Goal: Information Seeking & Learning: Find specific fact

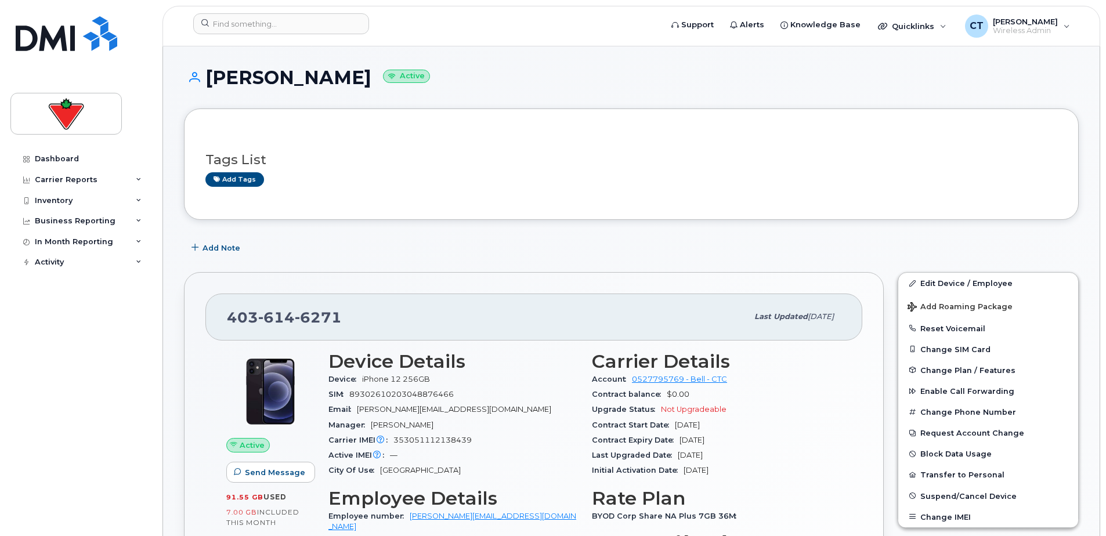
scroll to position [174, 0]
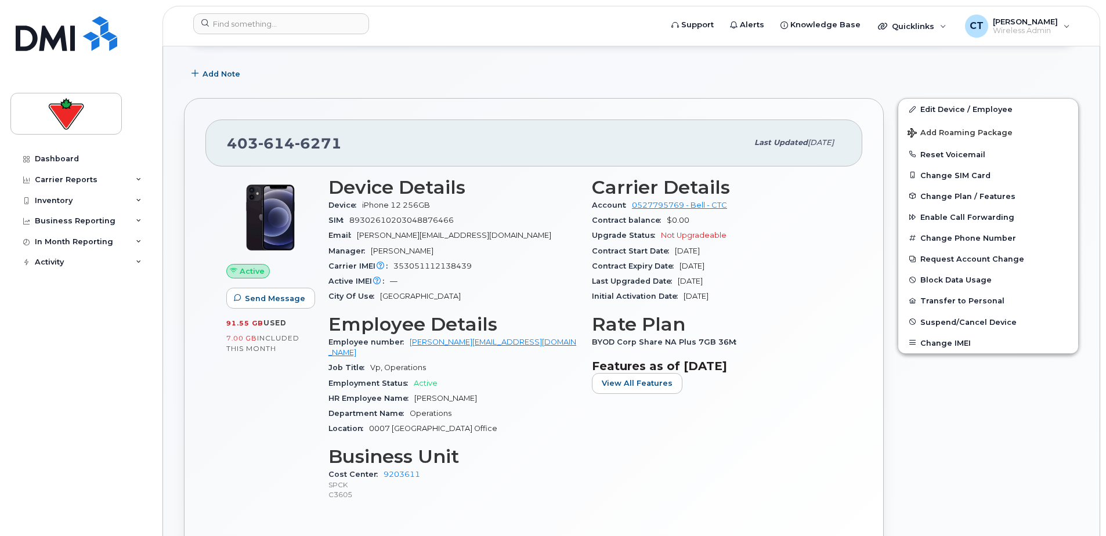
click at [307, 141] on span "6271" at bounding box center [318, 143] width 47 height 17
copy span "[PHONE_NUMBER]"
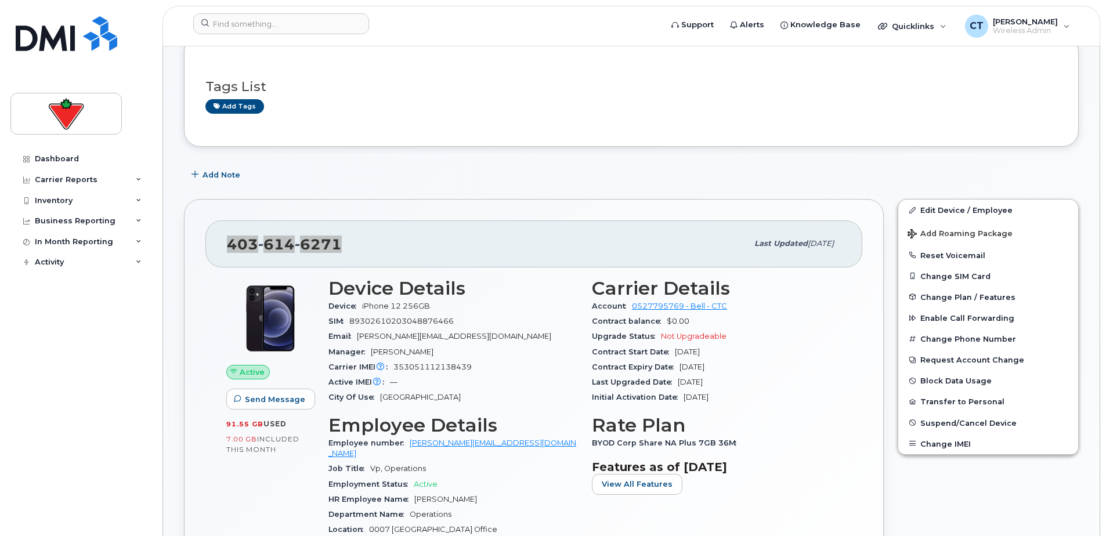
scroll to position [0, 0]
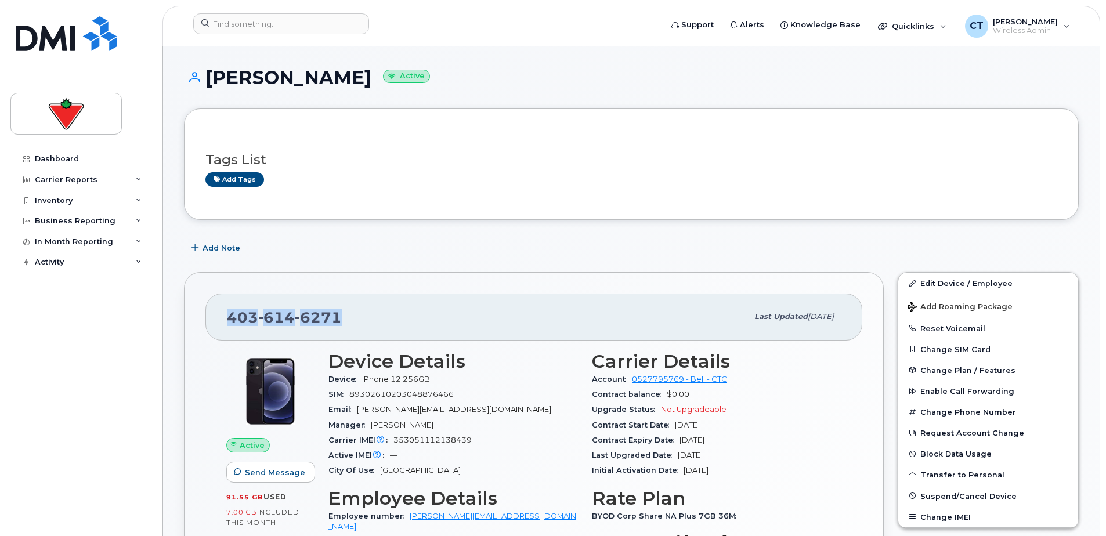
click at [262, 76] on h1 "[PERSON_NAME] Active" at bounding box center [631, 77] width 895 height 20
click at [262, 76] on h1 "Kris Maslanyk Active" at bounding box center [631, 77] width 895 height 20
copy h1 "[PERSON_NAME]"
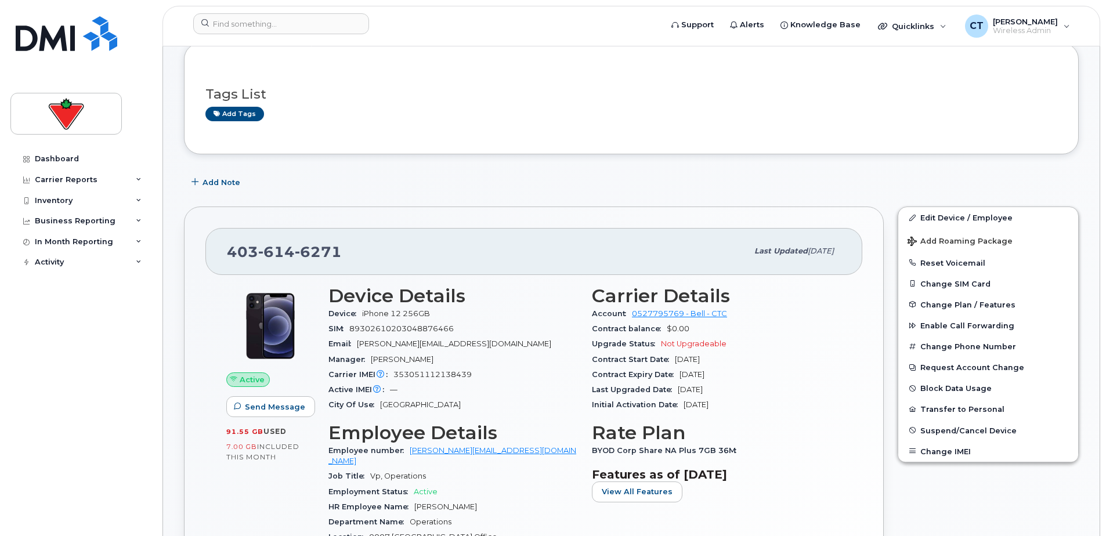
scroll to position [58, 0]
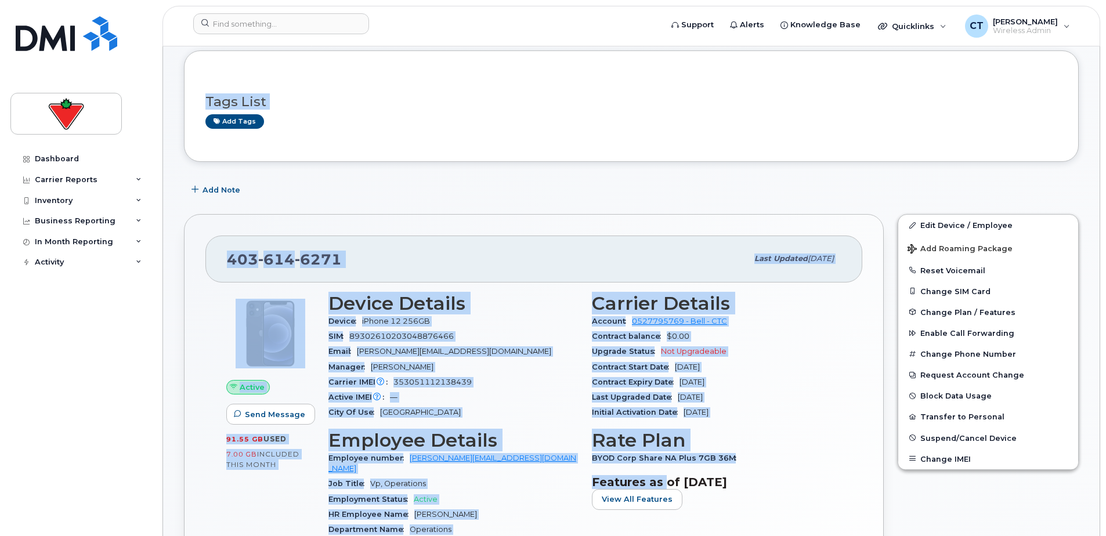
drag, startPoint x: 183, startPoint y: 60, endPoint x: 637, endPoint y: 441, distance: 592.8
click at [551, 337] on div "SIM 89302610203048876466" at bounding box center [453, 336] width 250 height 15
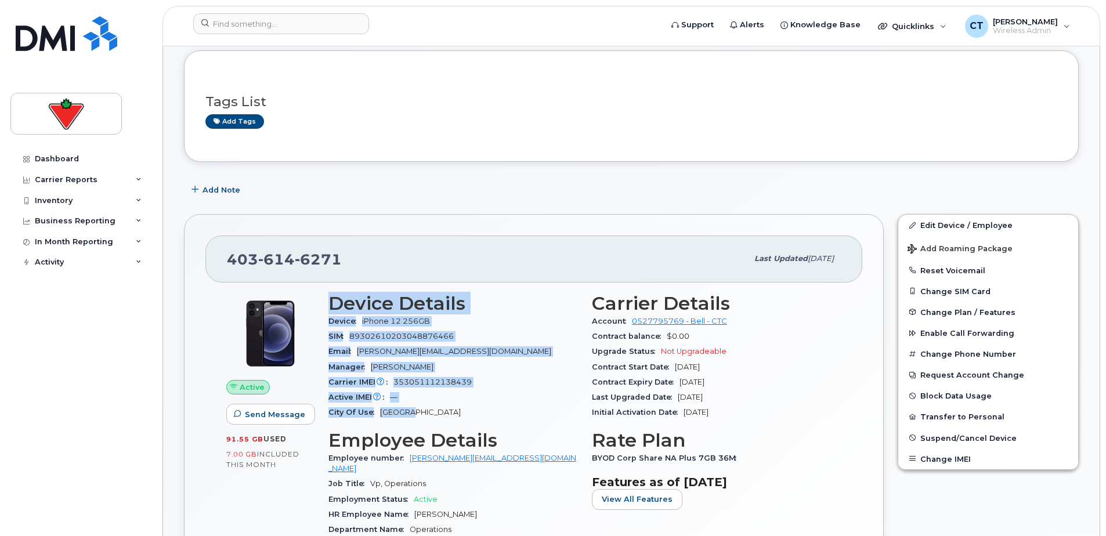
drag, startPoint x: 322, startPoint y: 301, endPoint x: 529, endPoint y: 410, distance: 233.7
click at [529, 410] on div "Device Details Device iPhone 12 256GB SIM 89302610203048876466 Email kris.masla…" at bounding box center [453, 460] width 263 height 349
drag, startPoint x: 529, startPoint y: 410, endPoint x: 493, endPoint y: 411, distance: 36.0
click at [494, 411] on div "City Of Use Calgary" at bounding box center [453, 412] width 250 height 15
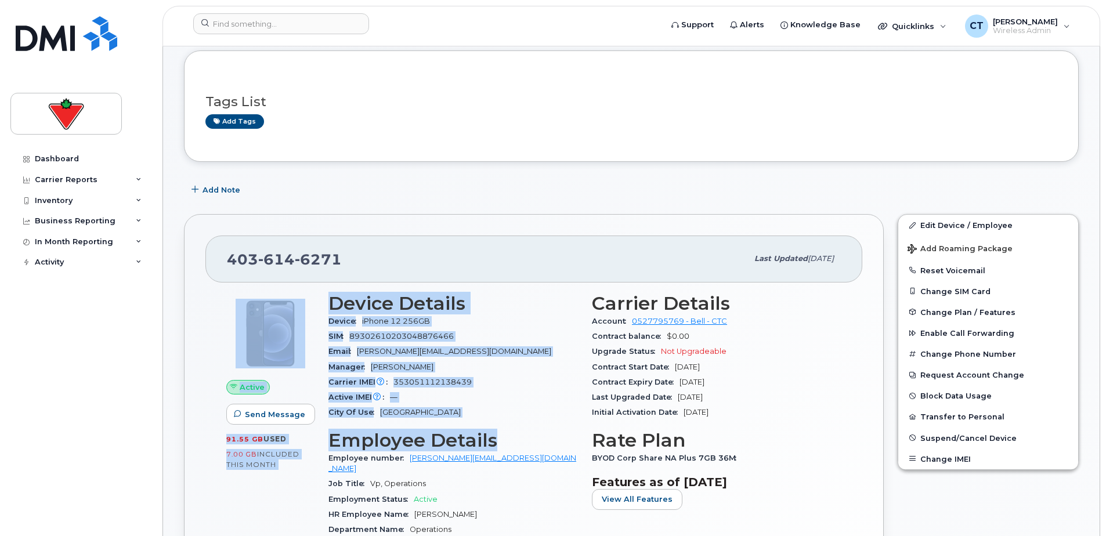
drag, startPoint x: 464, startPoint y: 359, endPoint x: 567, endPoint y: 440, distance: 131.4
click at [567, 440] on div "Active Send Message 91.55 GB  used 7.00 GB  included this month Device Details …" at bounding box center [533, 460] width 629 height 349
drag, startPoint x: 567, startPoint y: 440, endPoint x: 537, endPoint y: 373, distance: 73.2
click at [537, 373] on div "Manager Stephen Brinkley" at bounding box center [453, 367] width 250 height 15
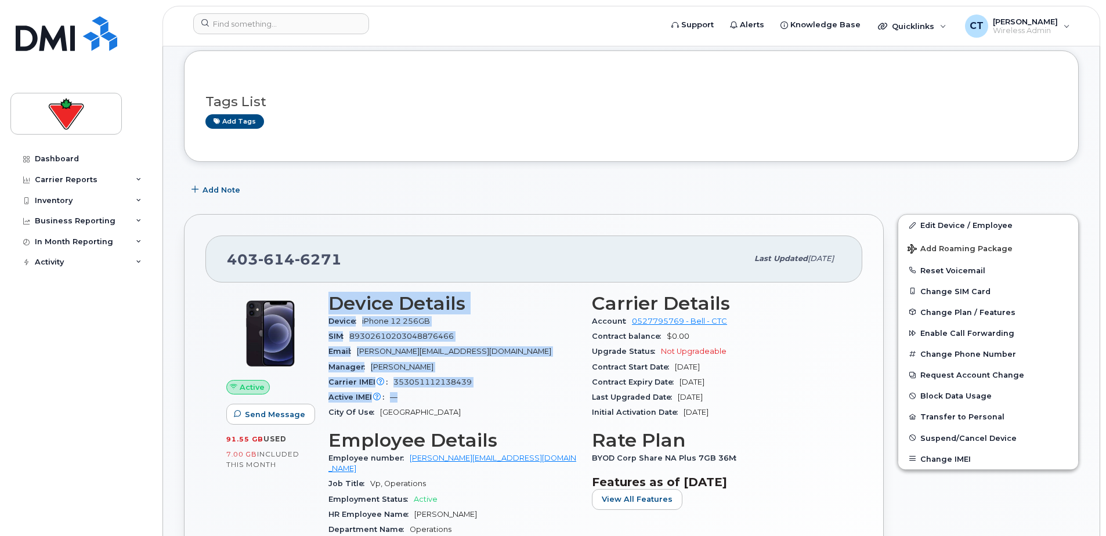
drag, startPoint x: 327, startPoint y: 305, endPoint x: 465, endPoint y: 403, distance: 169.4
click at [463, 402] on div "Device Details Device iPhone 12 256GB SIM 89302610203048876466 Email kris.masla…" at bounding box center [453, 460] width 263 height 349
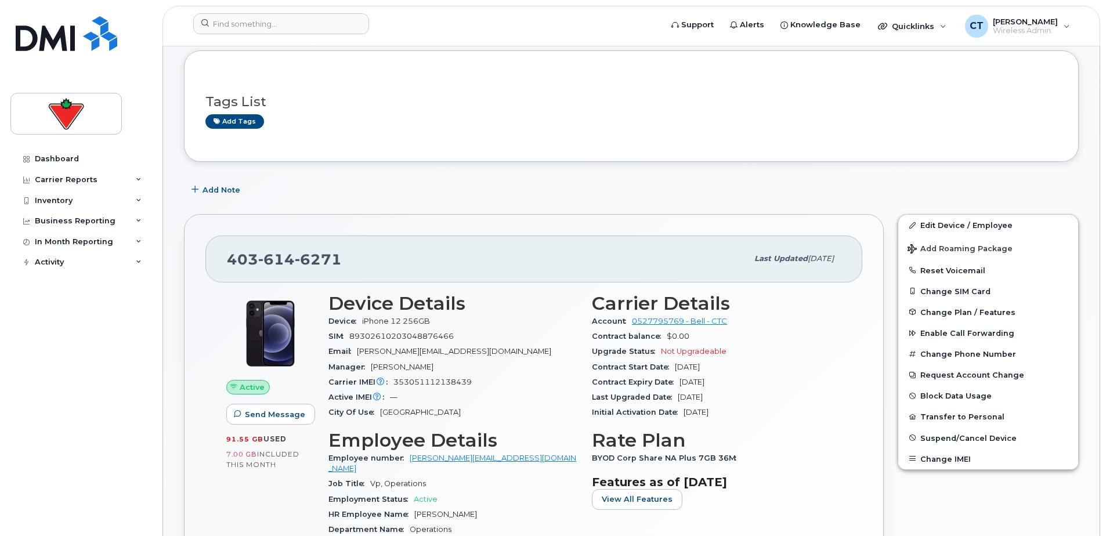
drag, startPoint x: 465, startPoint y: 403, endPoint x: 500, endPoint y: 411, distance: 36.3
click at [502, 411] on div "City Of Use Calgary" at bounding box center [453, 412] width 250 height 15
drag, startPoint x: 230, startPoint y: 262, endPoint x: 416, endPoint y: 270, distance: 185.9
click at [416, 270] on div "403 614 6271" at bounding box center [487, 259] width 521 height 24
click at [542, 388] on div "Carrier IMEI Carrier IMEI is reported during the last billing cycle or change o…" at bounding box center [453, 382] width 250 height 15
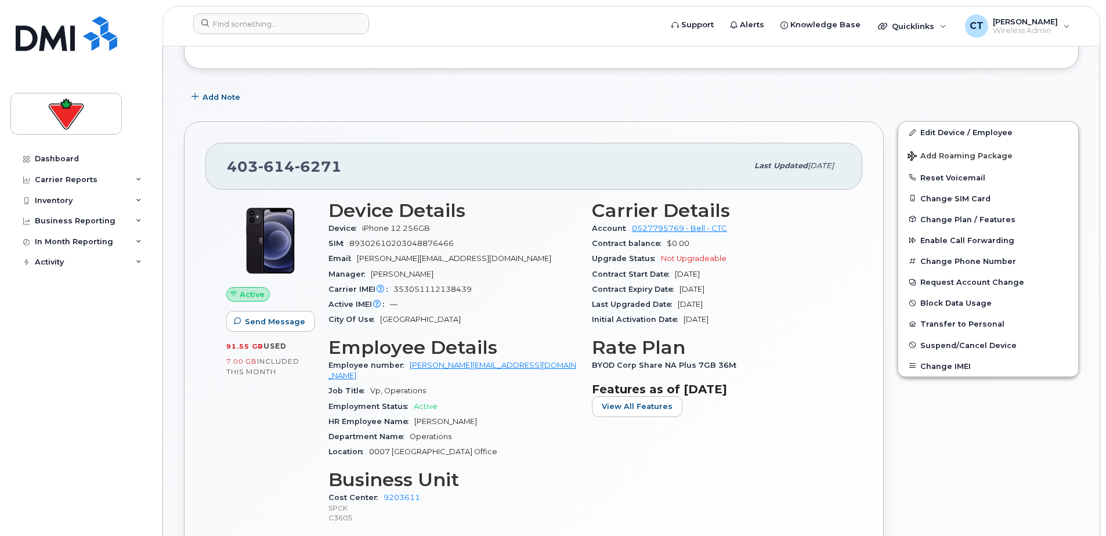
scroll to position [0, 0]
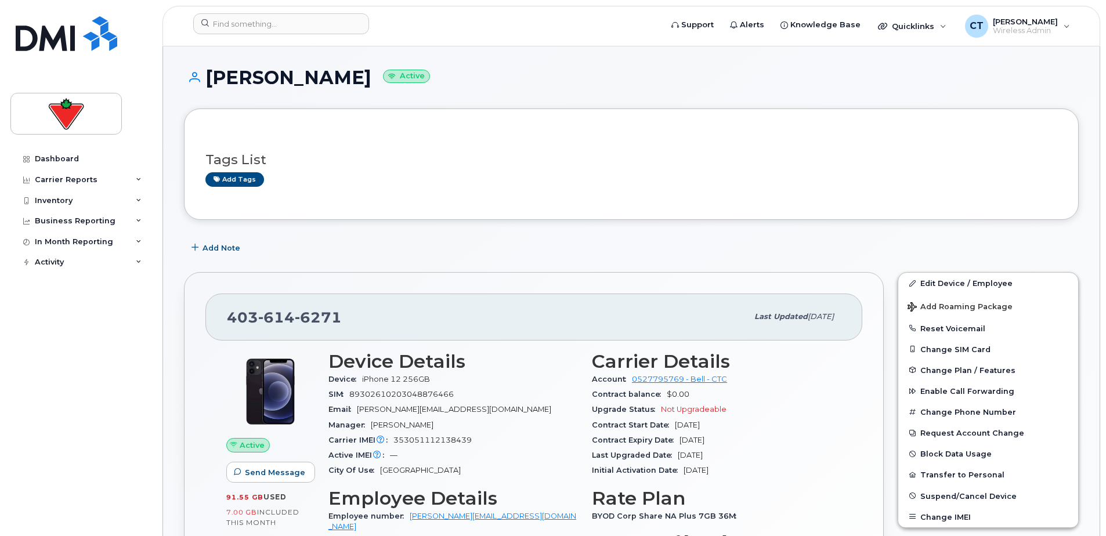
click at [224, 75] on h1 "Kris Maslanyk Active" at bounding box center [631, 77] width 895 height 20
copy h1 "[PERSON_NAME]"
click at [287, 21] on input at bounding box center [281, 23] width 176 height 21
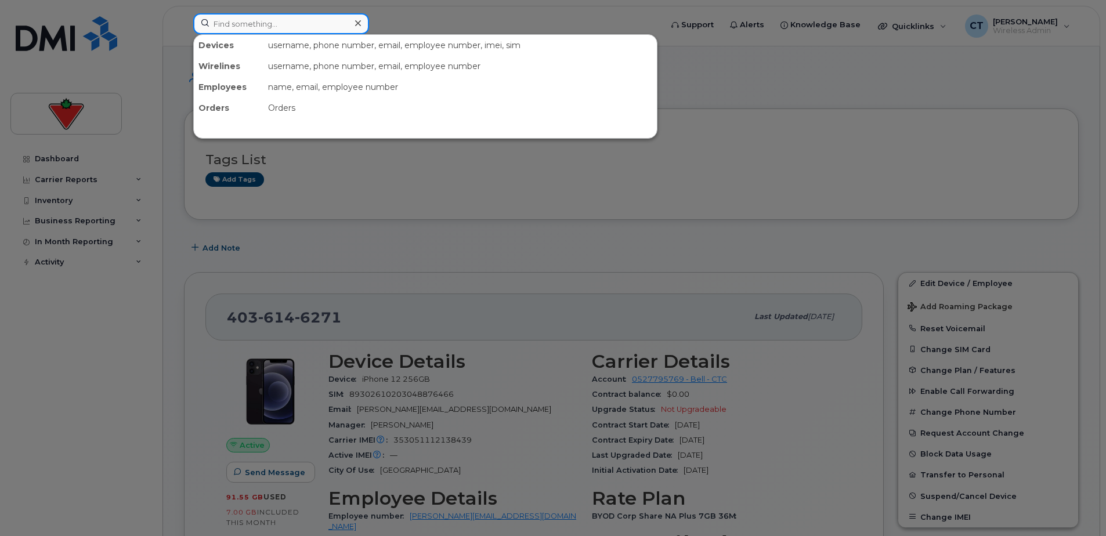
paste input "[PERSON_NAME]"
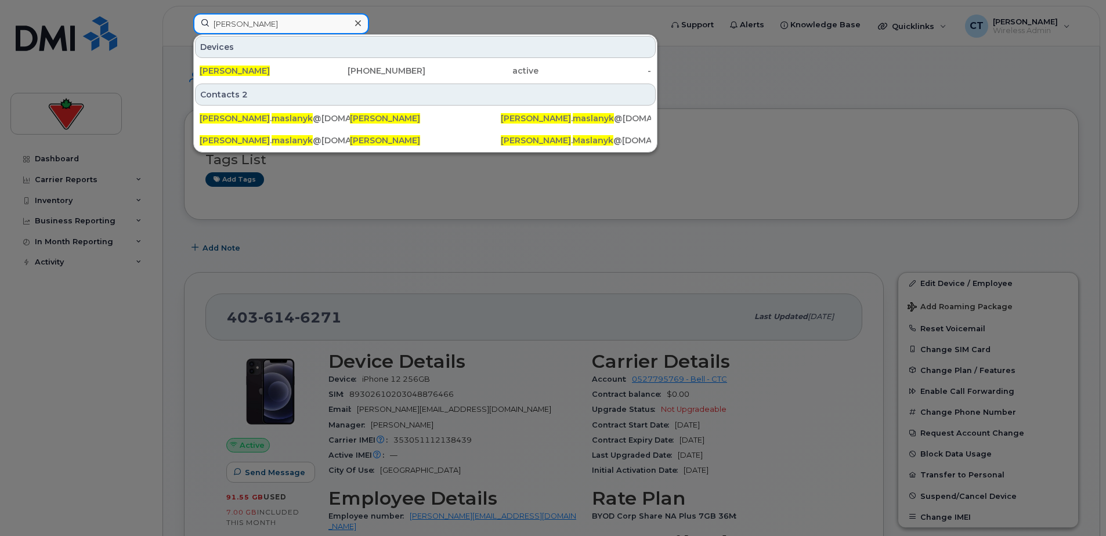
type input "[PERSON_NAME]"
click at [354, 74] on div "403-614-6271" at bounding box center [369, 71] width 113 height 12
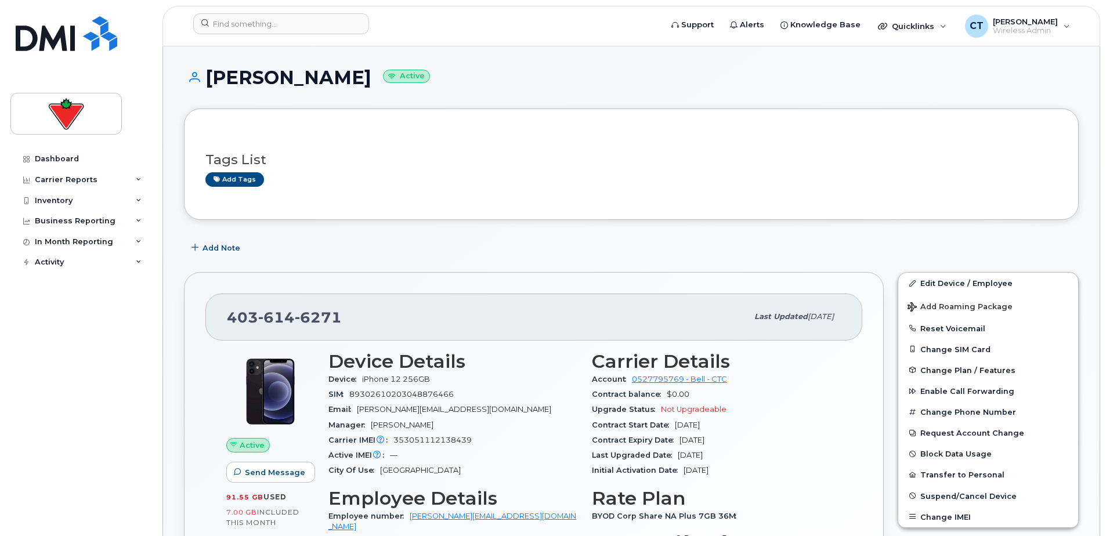
click at [371, 381] on span "iPhone 12 256GB" at bounding box center [396, 379] width 68 height 9
click at [373, 381] on span "iPhone 12 256GB" at bounding box center [396, 379] width 68 height 9
copy div "Device iPhone 12 256GB"
click at [531, 408] on div "Email [PERSON_NAME][EMAIL_ADDRESS][DOMAIN_NAME]" at bounding box center [453, 409] width 250 height 15
